Goal: Task Accomplishment & Management: Use online tool/utility

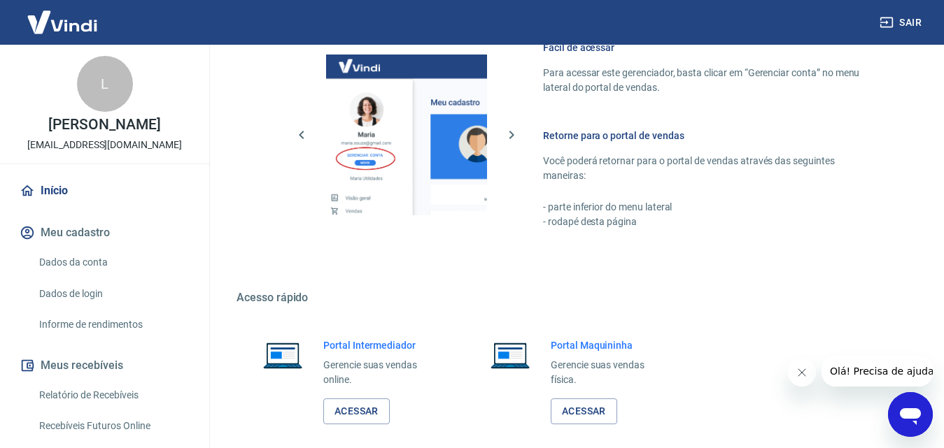
scroll to position [699, 0]
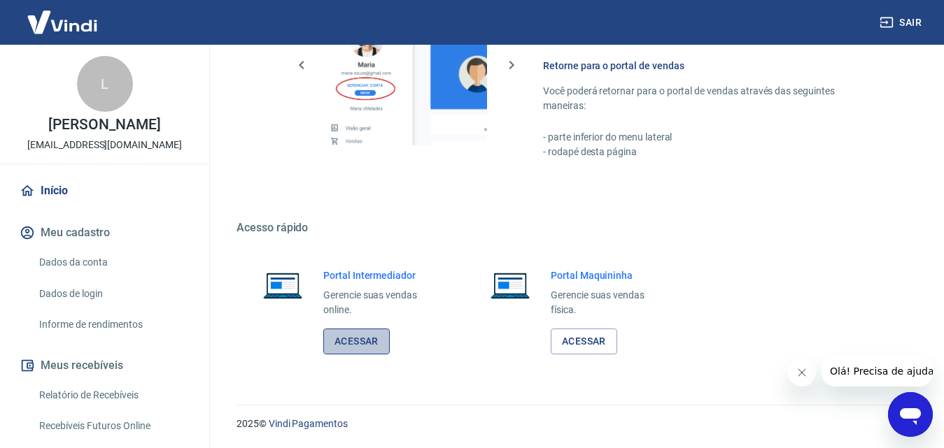
click at [364, 345] on link "Acessar" at bounding box center [356, 342] width 66 height 26
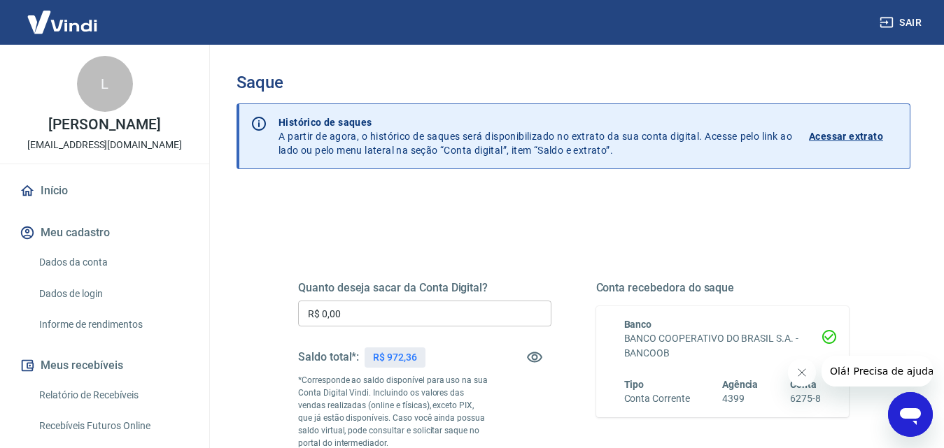
drag, startPoint x: 413, startPoint y: 299, endPoint x: 417, endPoint y: 307, distance: 8.5
click at [414, 300] on div "Quanto deseja sacar da Conta Digital? R$ 0,00 ​ Saldo total*: R$ 972,36 *Corres…" at bounding box center [424, 381] width 253 height 200
drag, startPoint x: 417, startPoint y: 307, endPoint x: 434, endPoint y: 308, distance: 16.8
click at [418, 307] on input "R$ 0,00" at bounding box center [424, 314] width 253 height 26
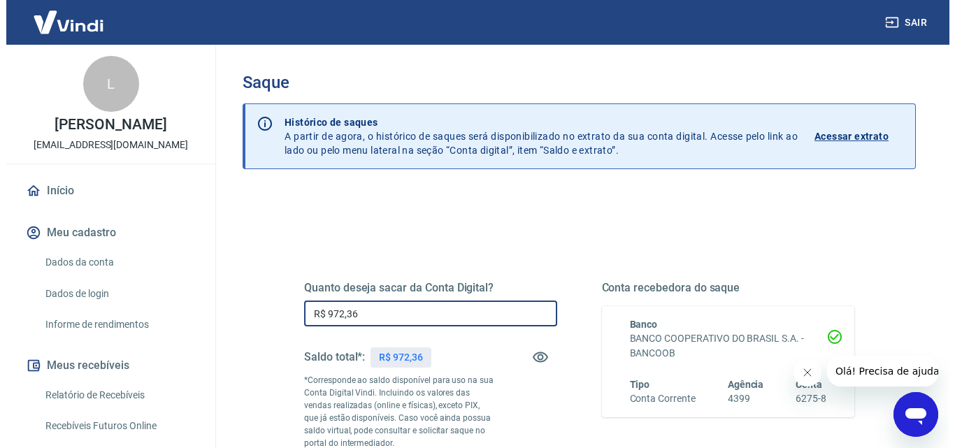
scroll to position [256, 0]
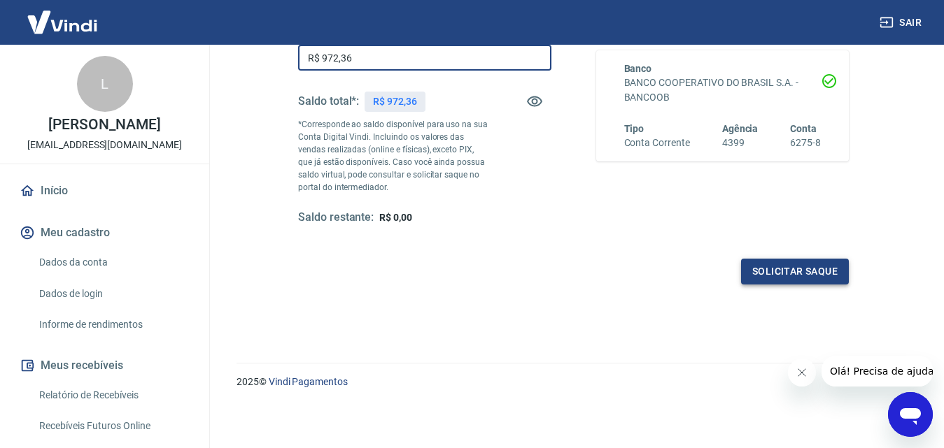
type input "R$ 972,36"
click at [819, 282] on button "Solicitar saque" at bounding box center [795, 272] width 108 height 26
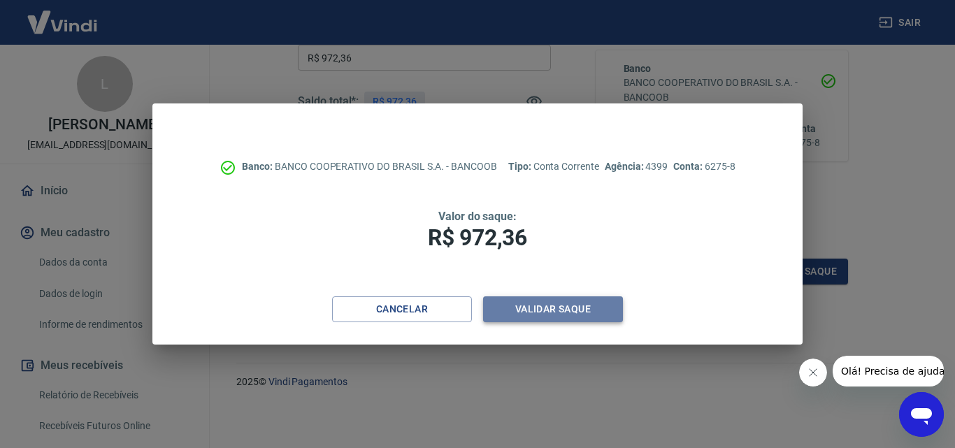
click at [581, 312] on button "Validar saque" at bounding box center [553, 310] width 140 height 26
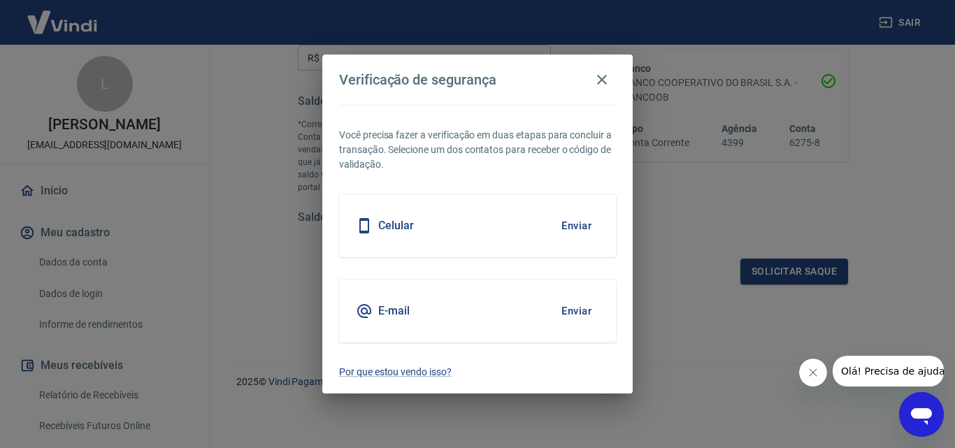
click at [584, 227] on button "Enviar" at bounding box center [576, 225] width 45 height 29
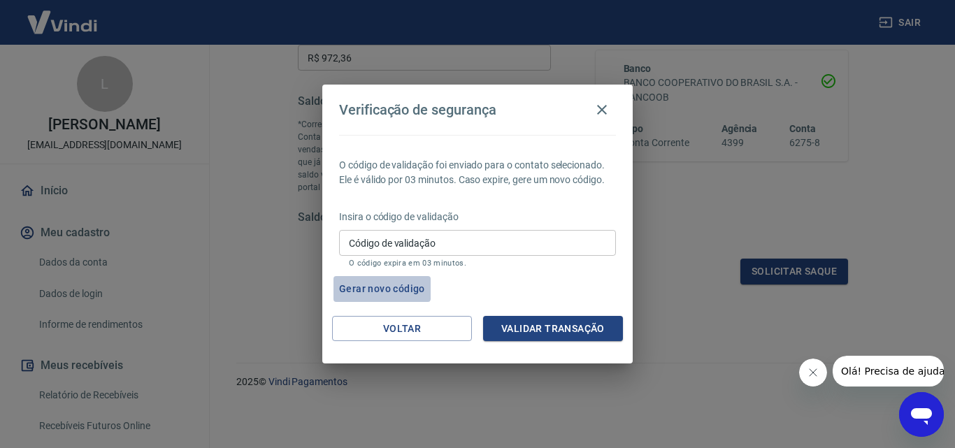
click at [378, 287] on button "Gerar novo código" at bounding box center [382, 289] width 97 height 26
